Goal: Task Accomplishment & Management: Manage account settings

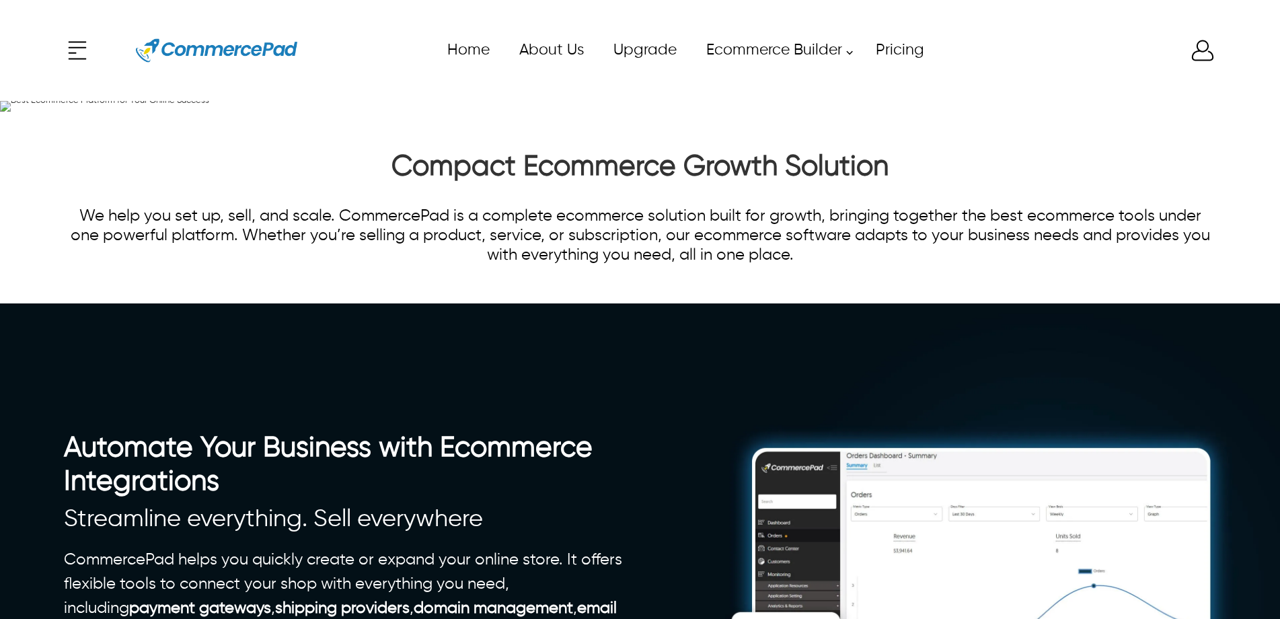
click at [1201, 57] on icon "Enter to Open SignUp and Register OverLay" at bounding box center [1202, 50] width 27 height 27
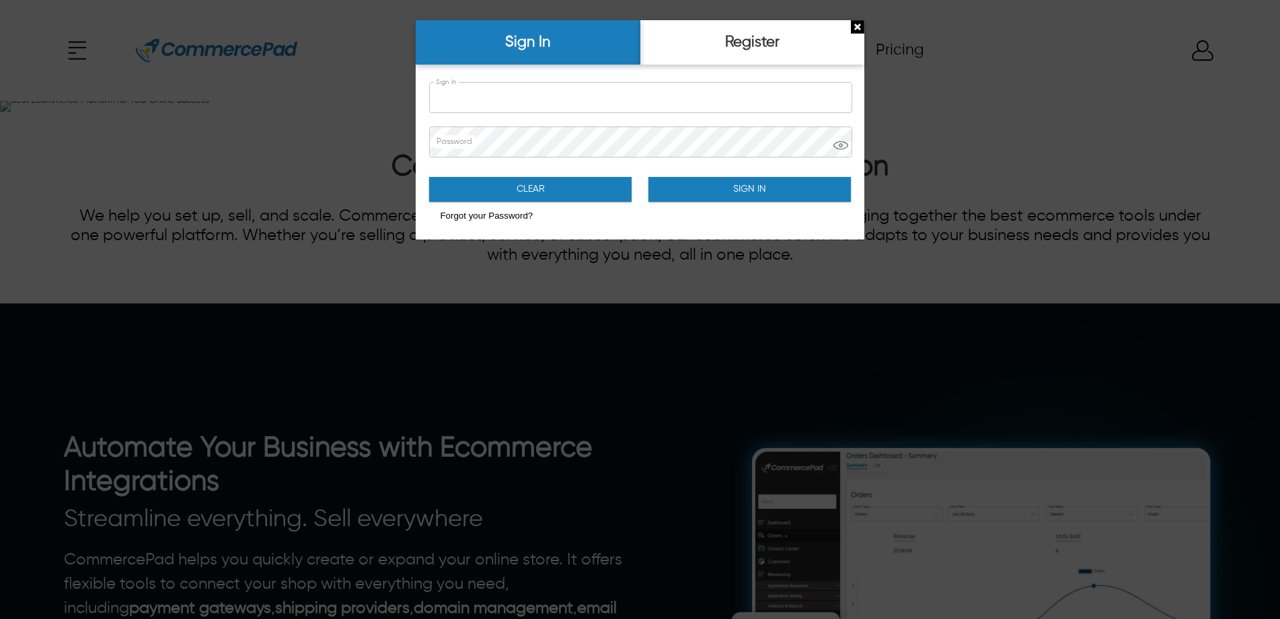
type input "**********"
click at [719, 183] on button "Sign In" at bounding box center [749, 189] width 202 height 25
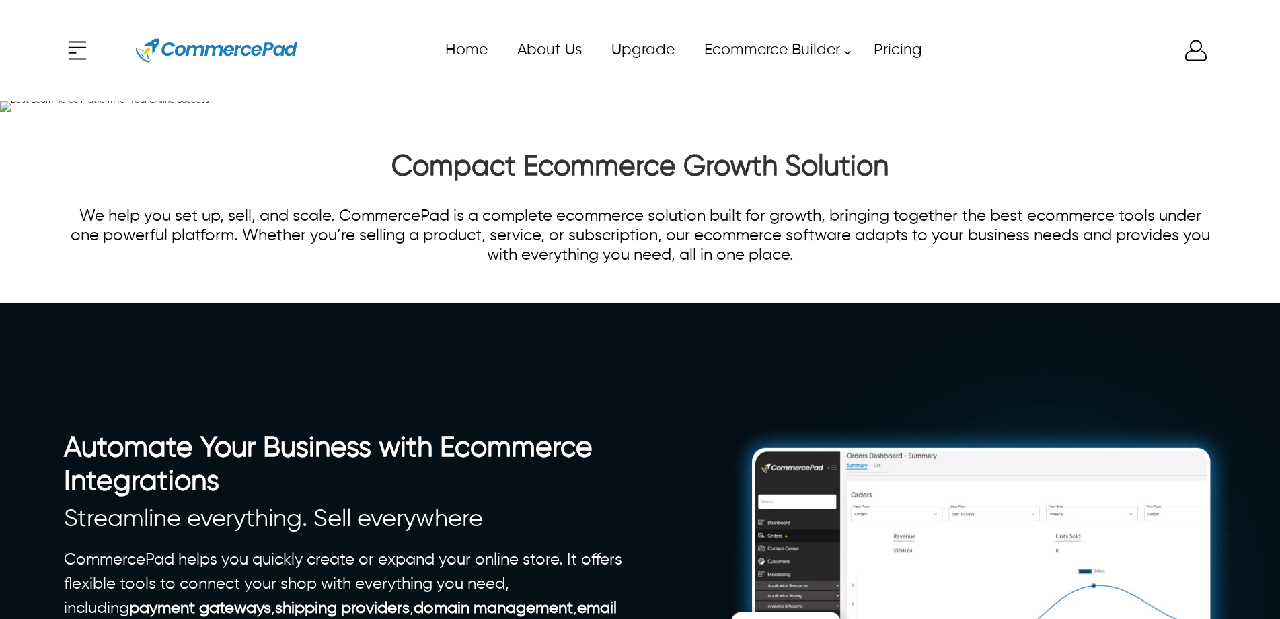
click at [1195, 44] on div "x Upgrade eCommerce Builder Services Partners Pricing About CommercePad Contact…" at bounding box center [640, 50] width 1152 height 61
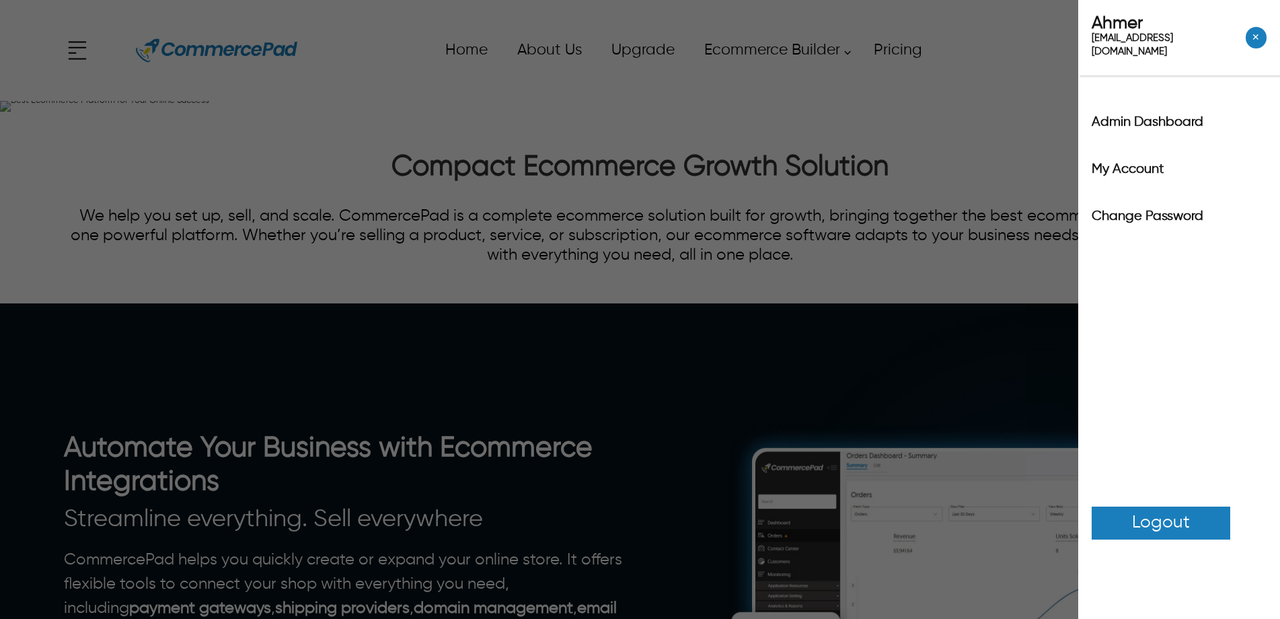
click at [1158, 116] on label "Admin Dashboard" at bounding box center [1179, 122] width 175 height 13
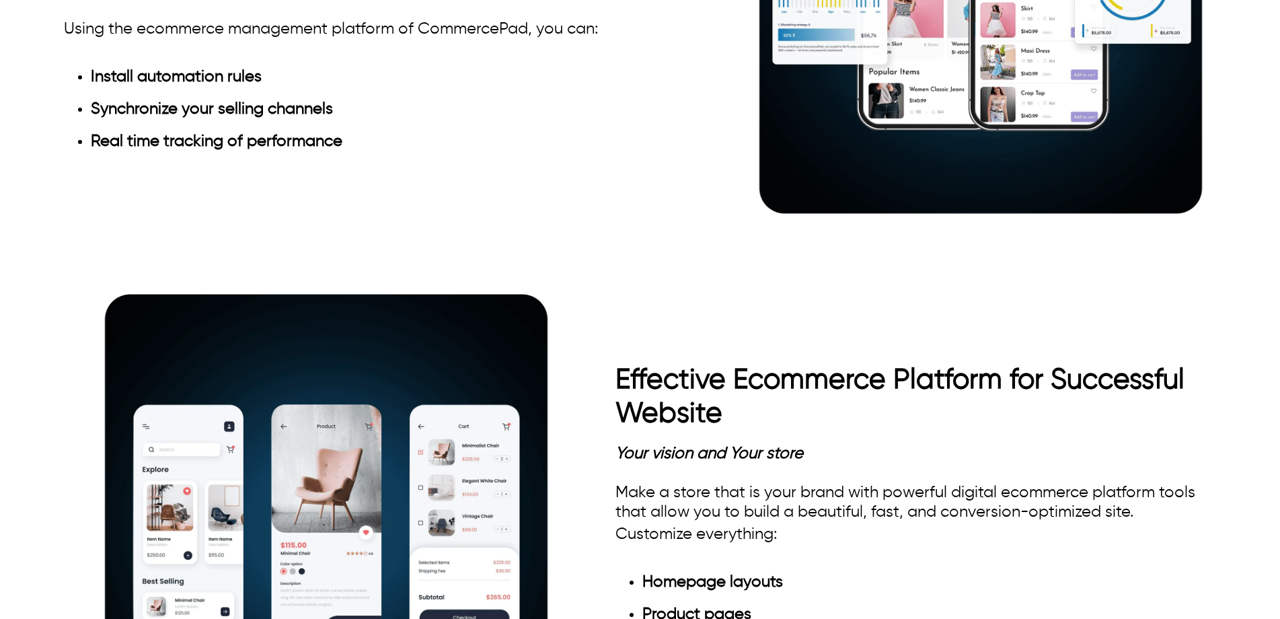
scroll to position [3810, 0]
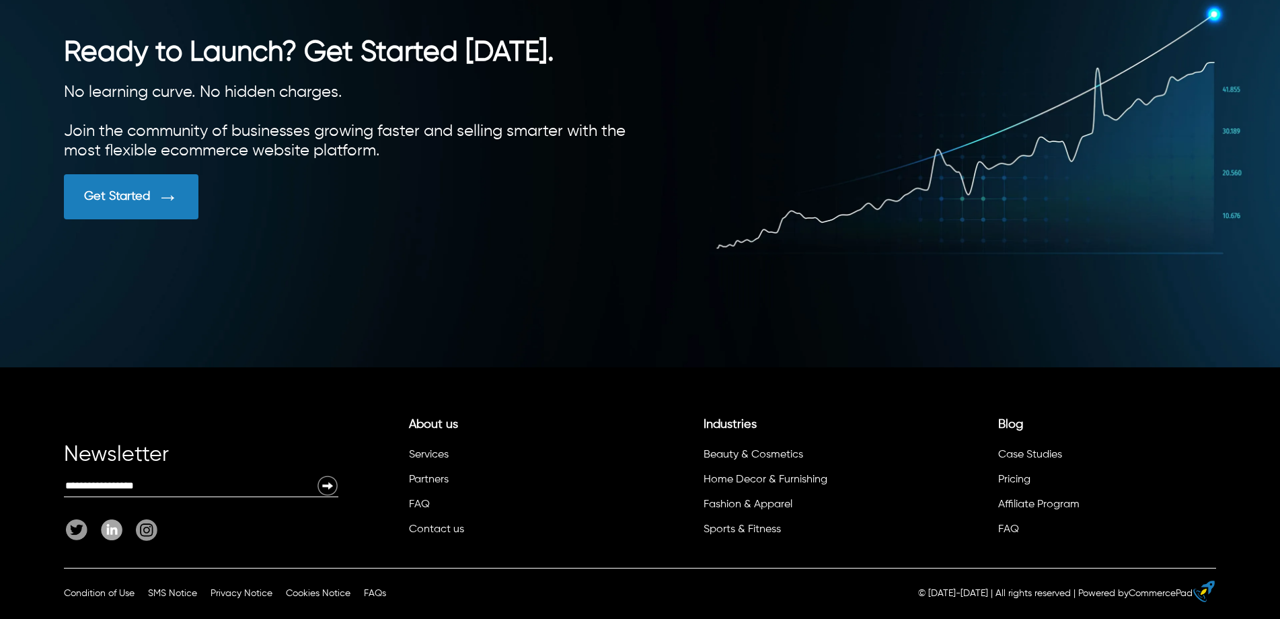
scroll to position [3795, 0]
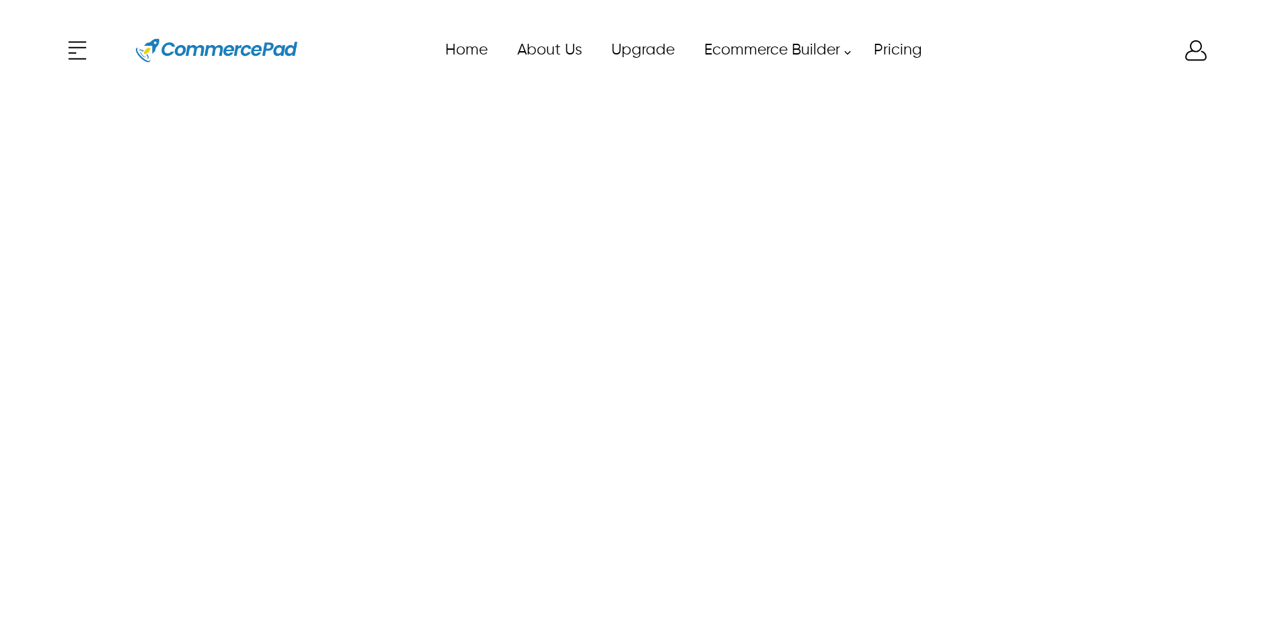
scroll to position [260, 0]
